Goal: Use online tool/utility: Utilize a website feature to perform a specific function

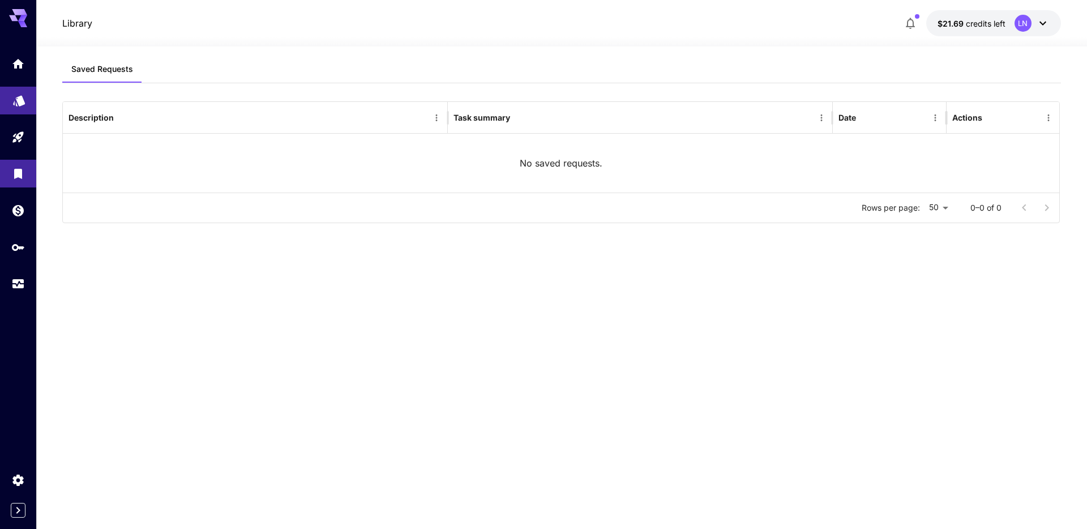
click at [18, 111] on link at bounding box center [18, 101] width 36 height 28
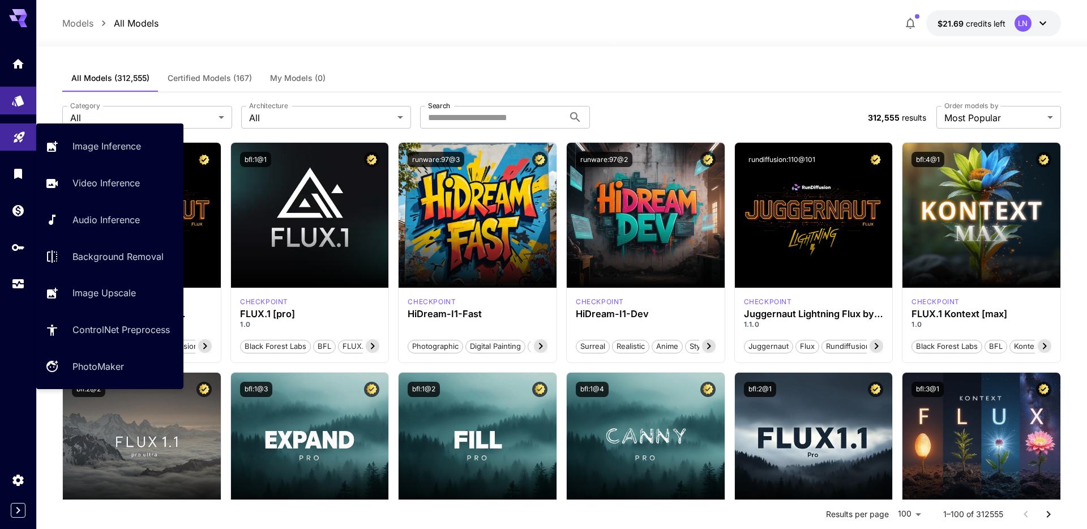
click at [34, 145] on link at bounding box center [18, 137] width 36 height 28
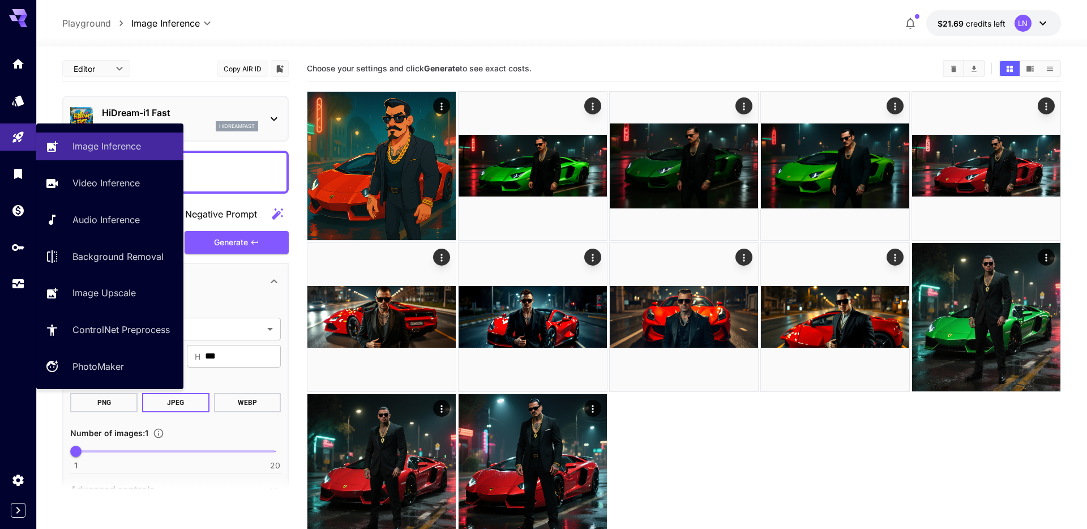
click at [111, 160] on div "Image Inference Video Inference Audio Inference Background Removal Image Upscal…" at bounding box center [109, 255] width 147 height 247
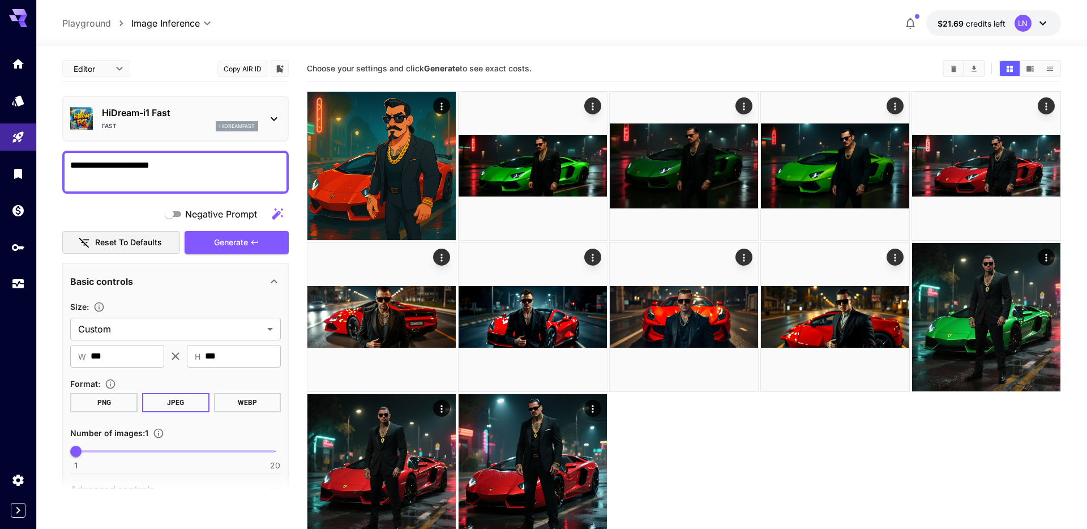
click at [182, 111] on p "HiDream-i1 Fast" at bounding box center [180, 113] width 156 height 14
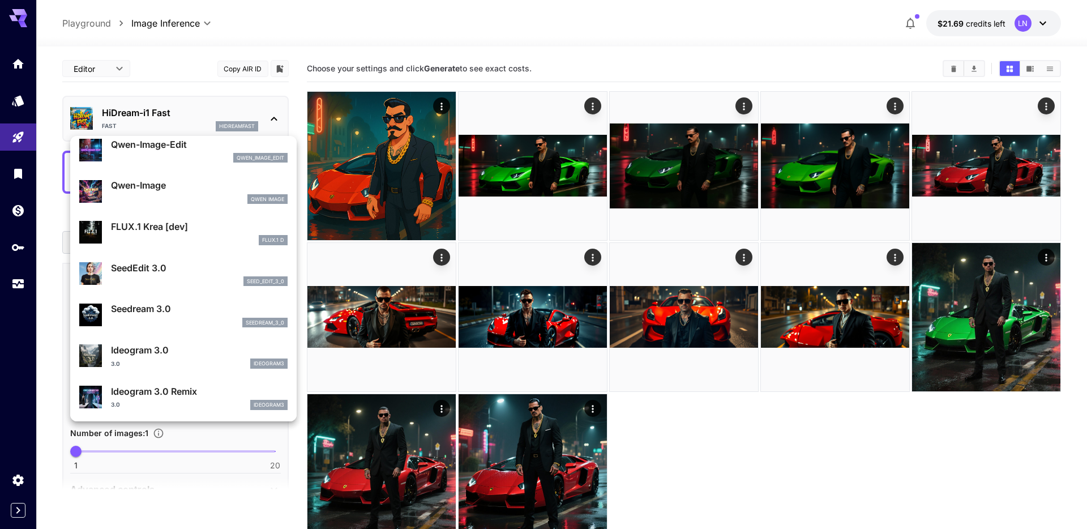
scroll to position [177, 0]
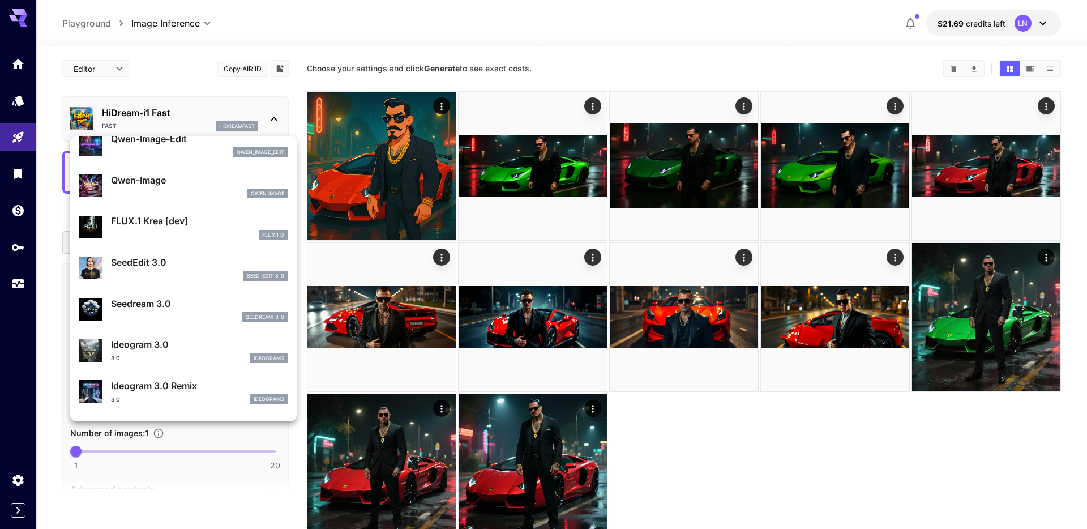
click at [14, 263] on div at bounding box center [543, 264] width 1087 height 529
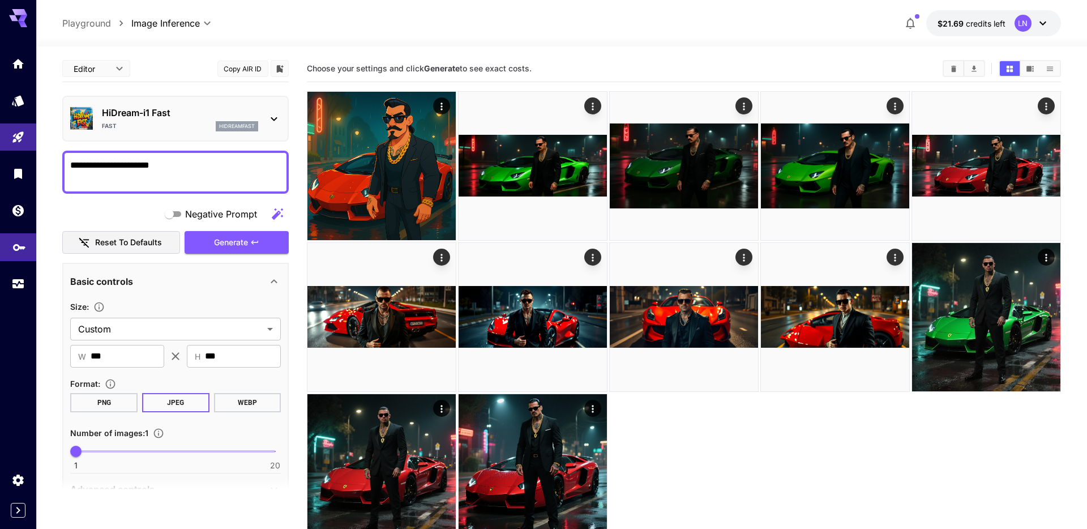
click at [8, 246] on link at bounding box center [18, 247] width 36 height 28
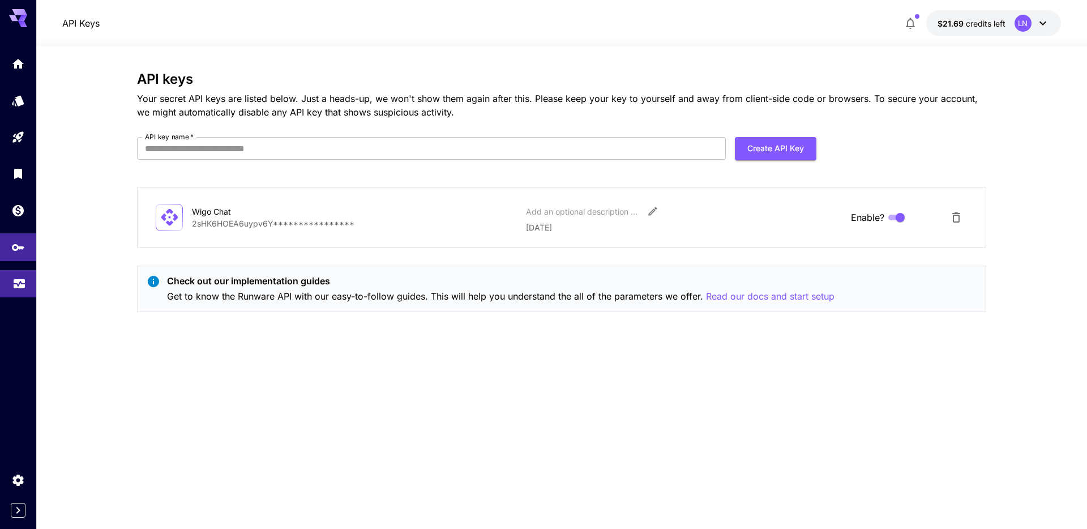
click at [24, 284] on icon "Usage" at bounding box center [19, 280] width 14 height 14
